Goal: Information Seeking & Learning: Check status

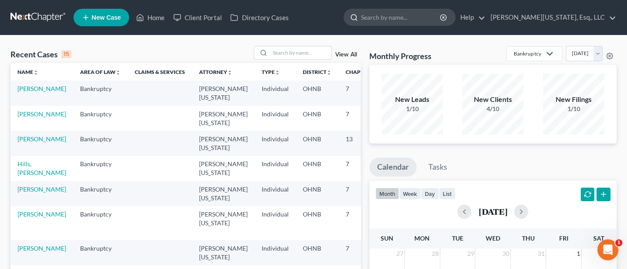
click at [417, 15] on input "search" at bounding box center [401, 17] width 80 height 16
type input "[PERSON_NAME]"
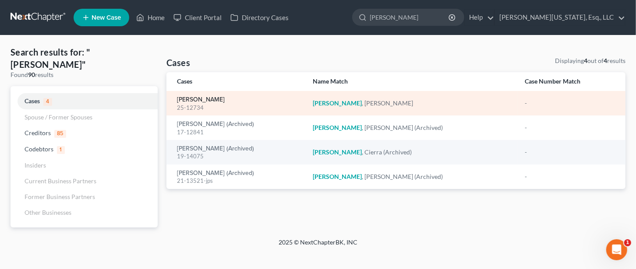
click at [196, 100] on link "[PERSON_NAME]" at bounding box center [201, 100] width 48 height 6
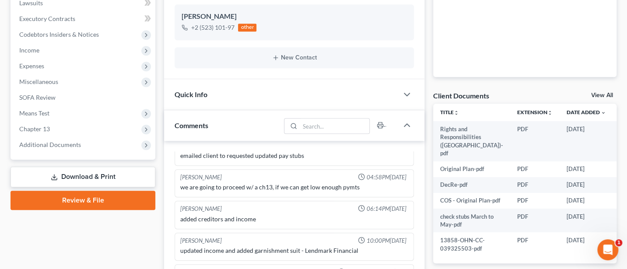
scroll to position [233, 0]
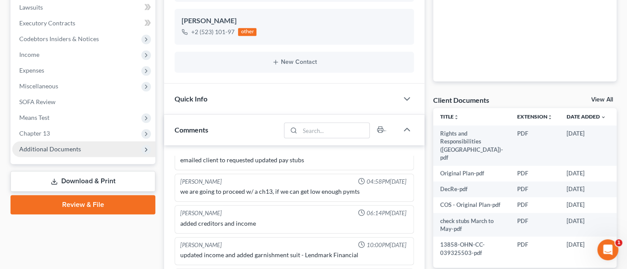
click at [67, 151] on span "Additional Documents" at bounding box center [50, 148] width 62 height 7
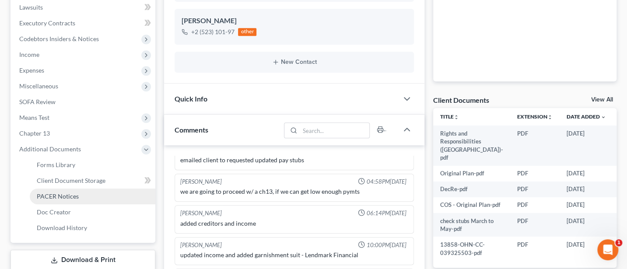
click at [76, 194] on span "PACER Notices" at bounding box center [58, 196] width 42 height 7
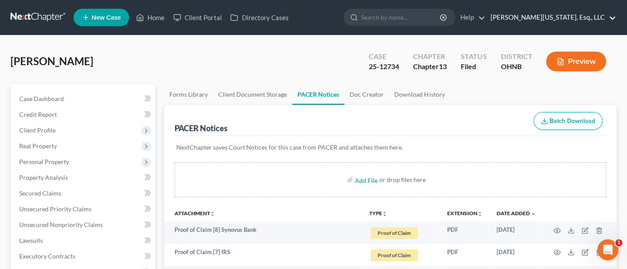
click at [571, 16] on link "[PERSON_NAME][US_STATE], Esq., LLC" at bounding box center [551, 18] width 130 height 16
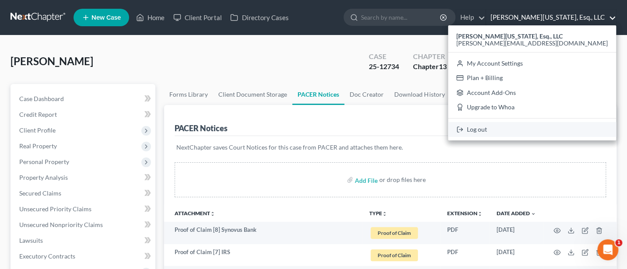
click at [553, 128] on link "Log out" at bounding box center [532, 129] width 168 height 15
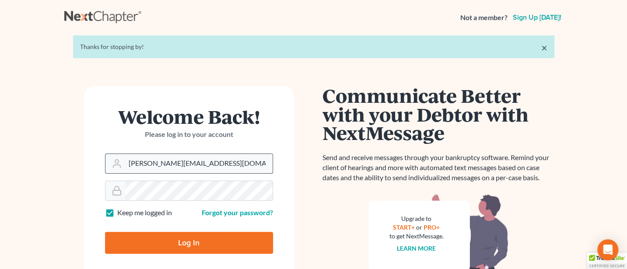
click at [214, 166] on input "Jann@jwashingtonlaw.com" at bounding box center [199, 163] width 148 height 19
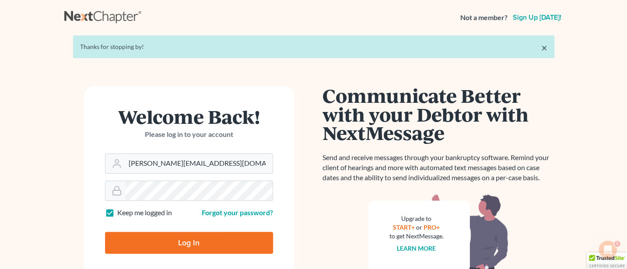
type input "Jann@cozmyklaw.com"
click at [187, 238] on input "Log In" at bounding box center [189, 243] width 168 height 22
type input "Thinking..."
